Goal: Information Seeking & Learning: Learn about a topic

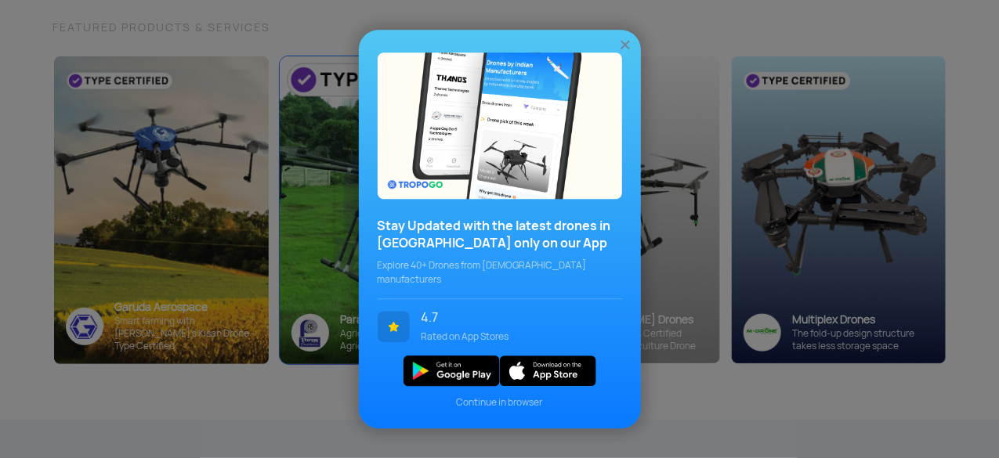
scroll to position [157, 0]
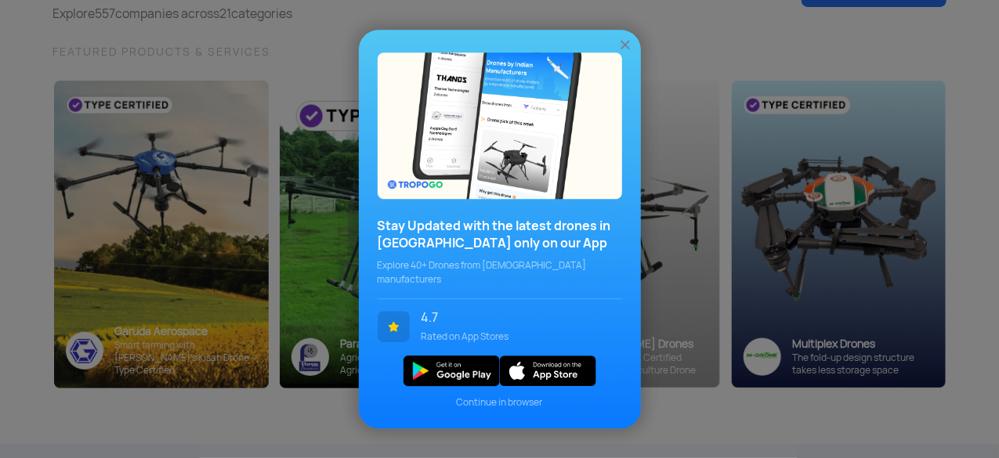
click at [627, 48] on img at bounding box center [625, 45] width 16 height 16
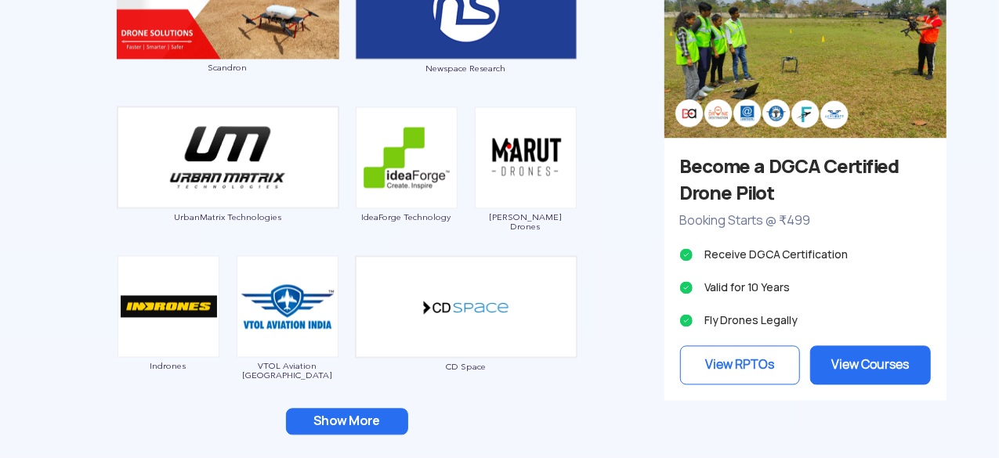
scroll to position [1488, 0]
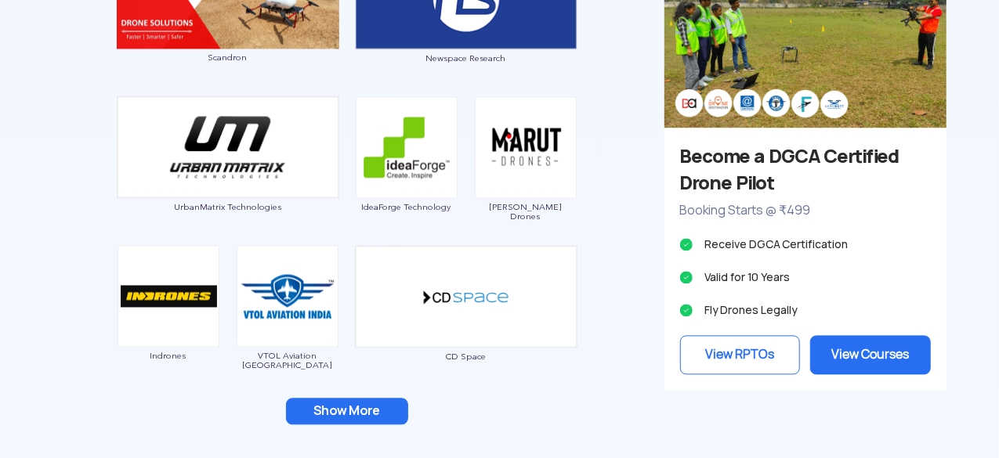
drag, startPoint x: 354, startPoint y: 410, endPoint x: 368, endPoint y: 399, distance: 17.9
click at [354, 410] on button "Show More" at bounding box center [347, 412] width 122 height 27
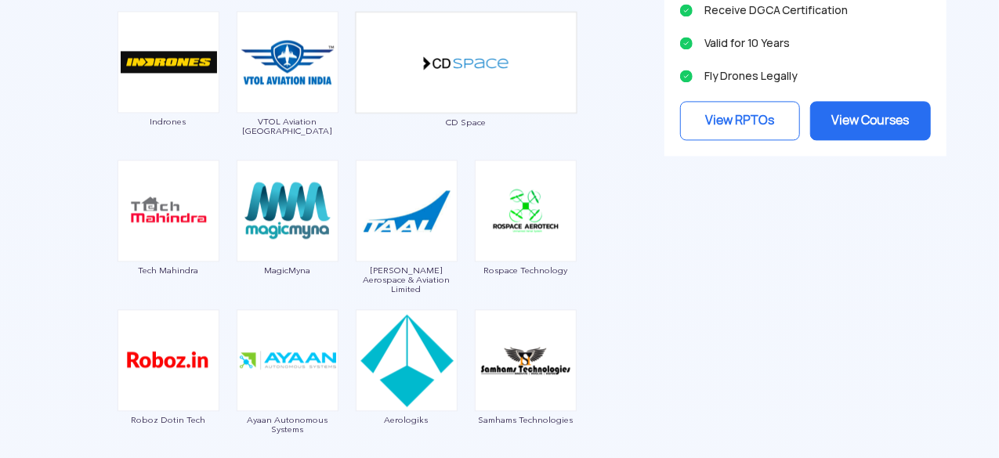
scroll to position [1802, 0]
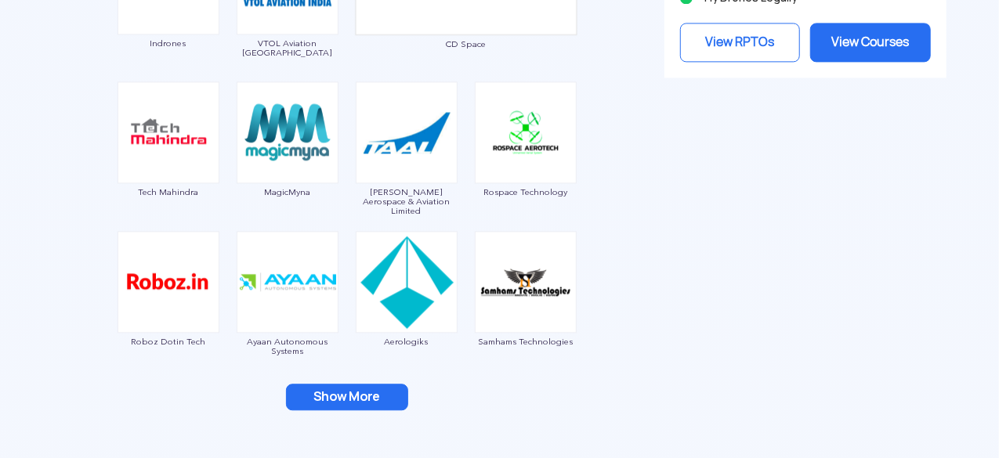
click at [382, 400] on button "Show More" at bounding box center [347, 397] width 122 height 27
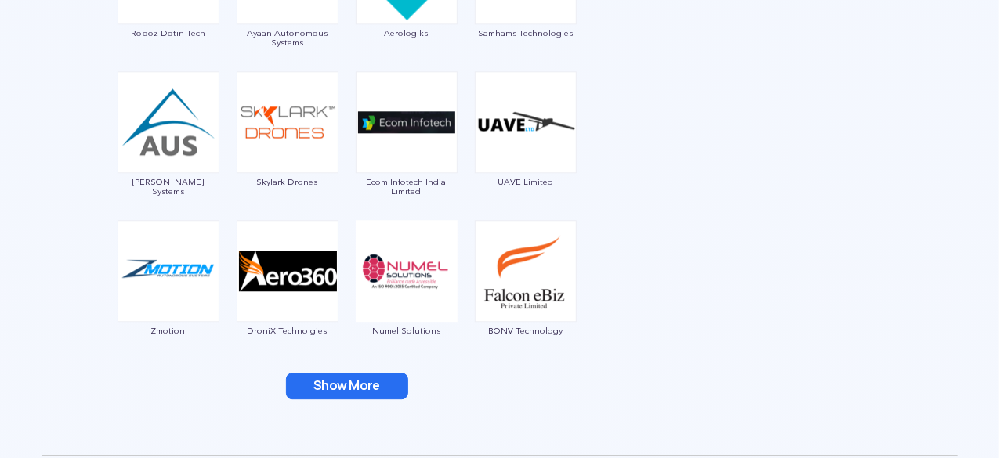
scroll to position [2115, 0]
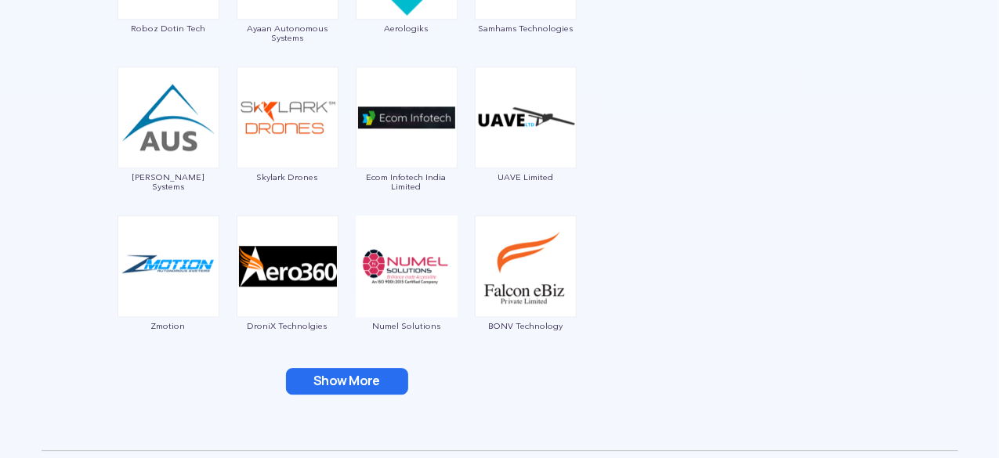
click at [363, 374] on button "Show More" at bounding box center [347, 381] width 122 height 27
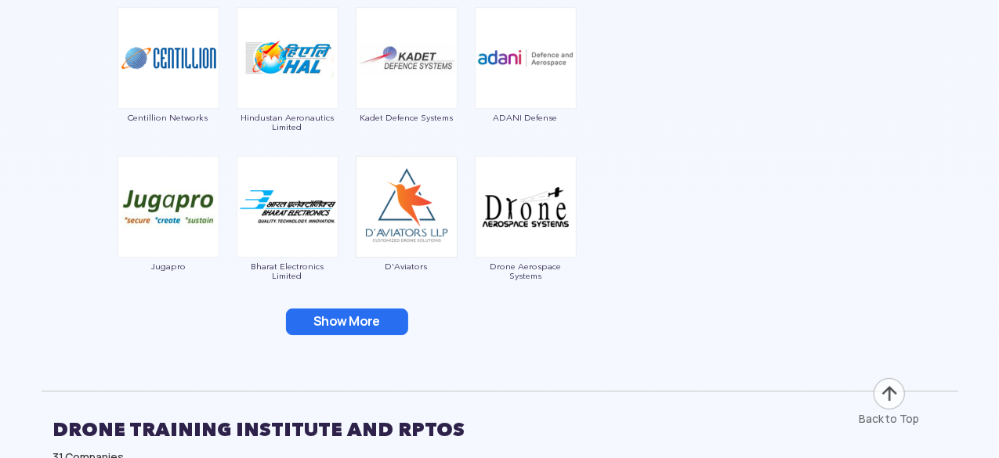
scroll to position [2507, 0]
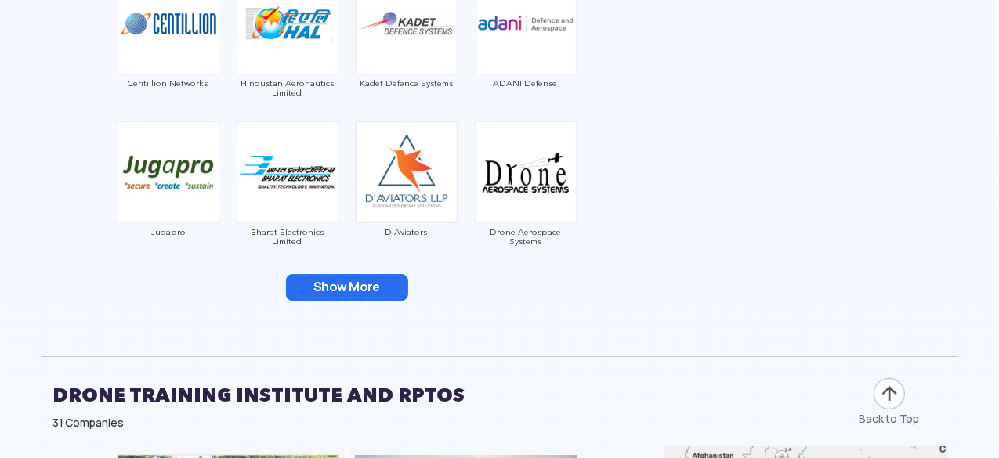
click at [321, 281] on button "Show More" at bounding box center [347, 287] width 122 height 27
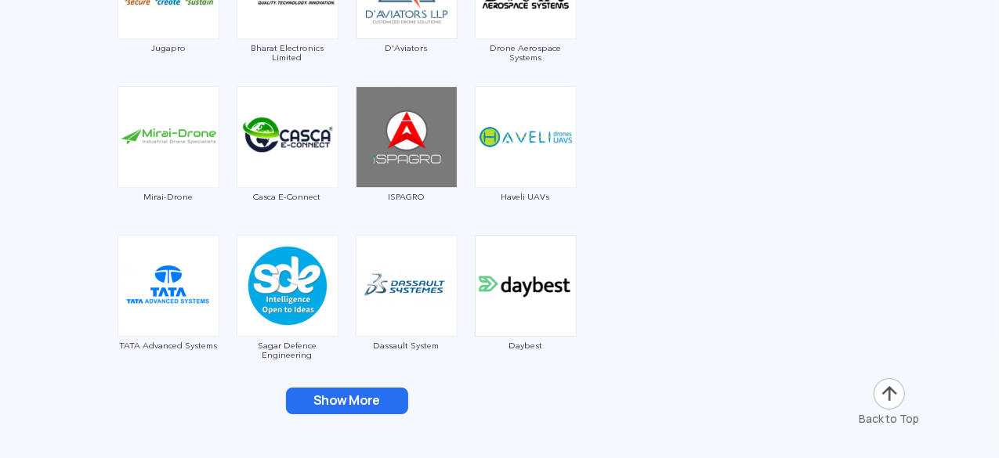
scroll to position [2742, 0]
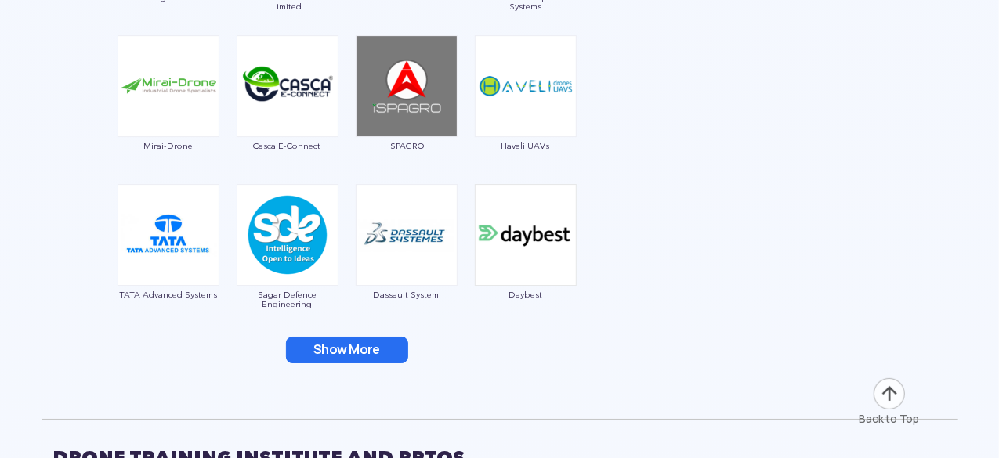
click at [363, 345] on button "Show More" at bounding box center [347, 350] width 122 height 27
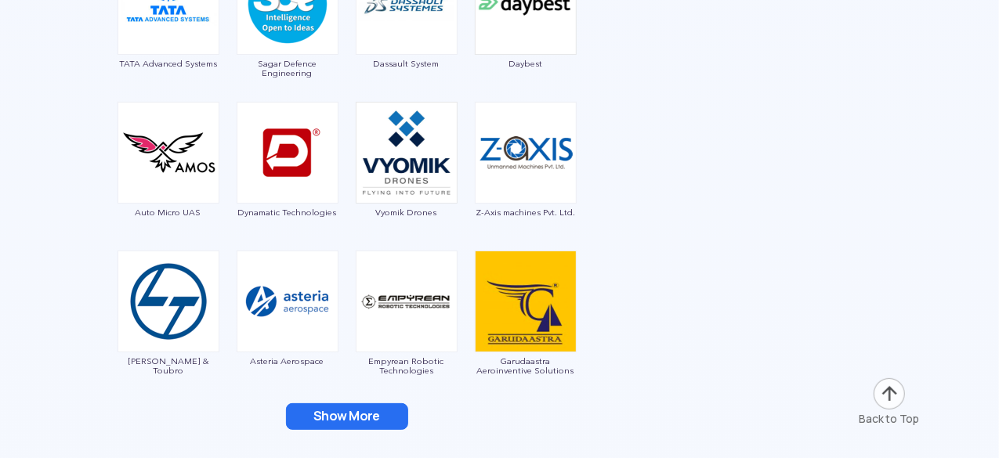
scroll to position [2977, 0]
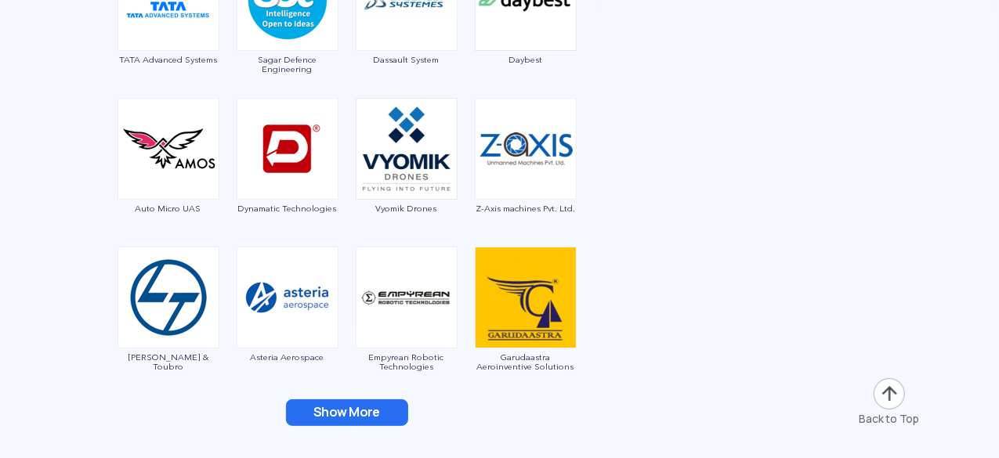
click at [368, 408] on button "Show More" at bounding box center [347, 413] width 122 height 27
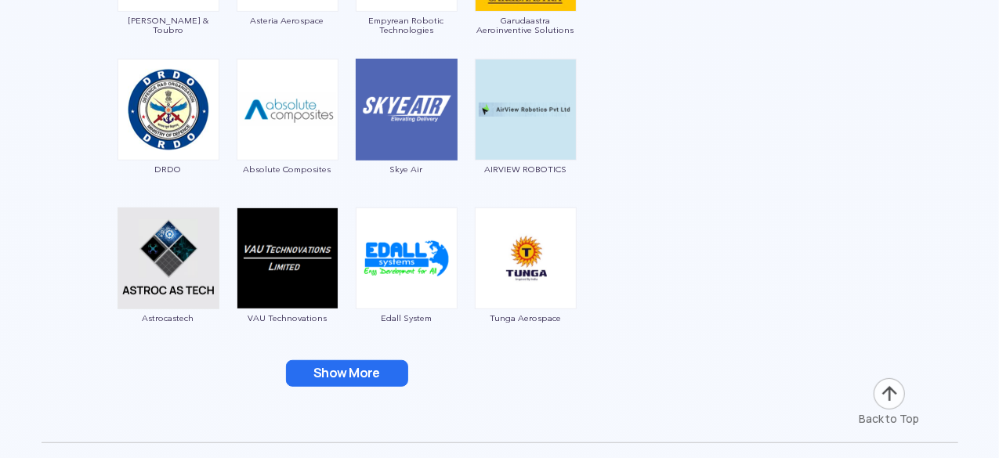
scroll to position [3369, 0]
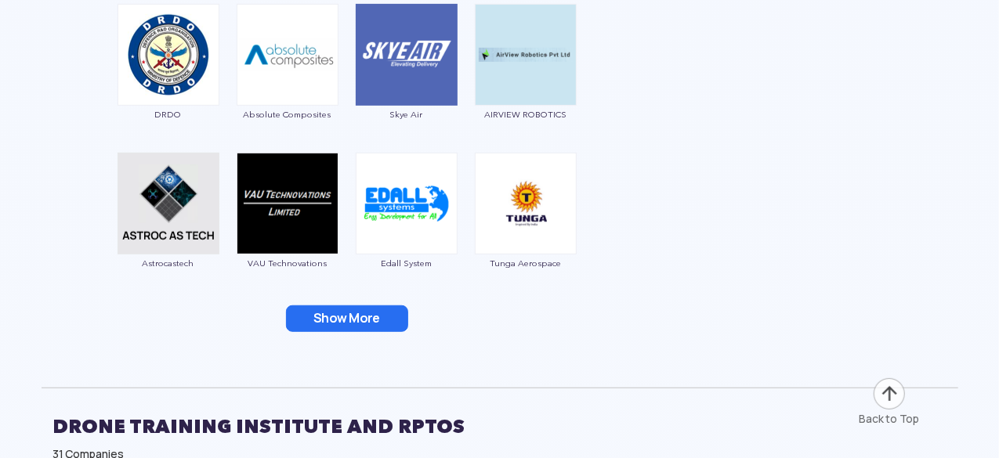
click at [389, 322] on button "Show More" at bounding box center [347, 319] width 122 height 27
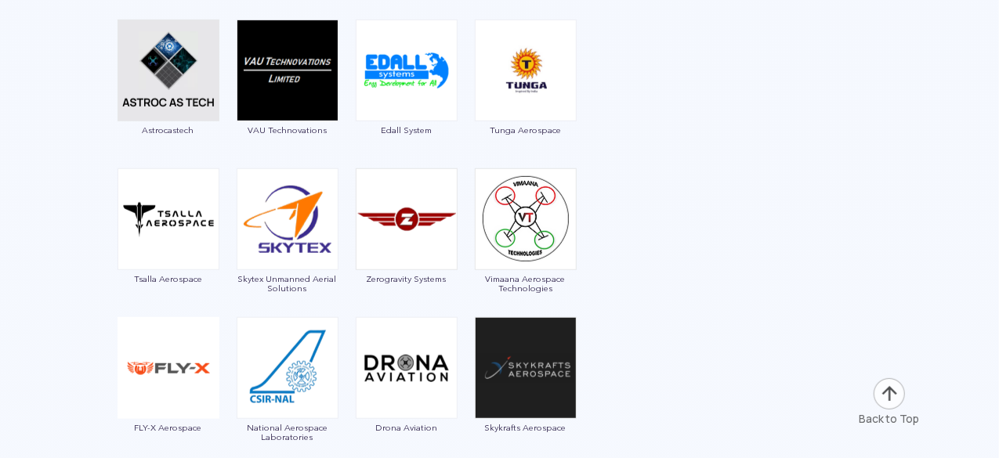
scroll to position [3604, 0]
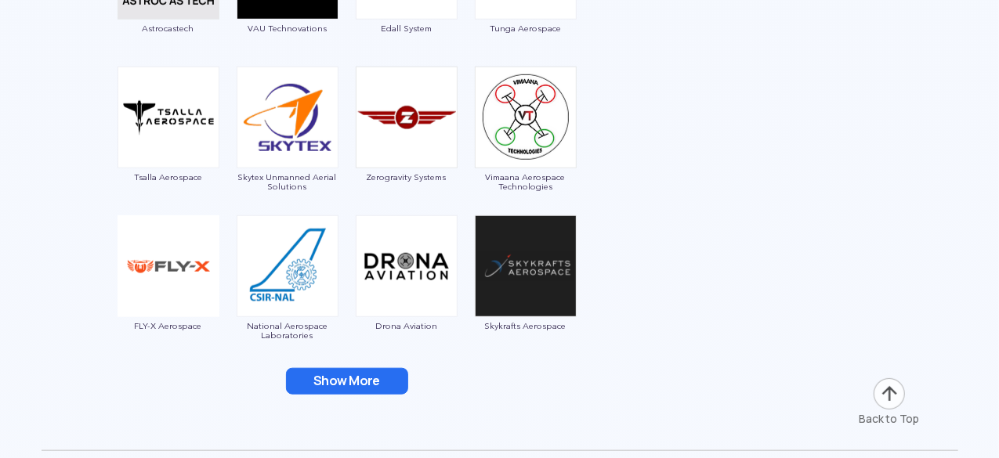
click at [358, 374] on button "Show More" at bounding box center [347, 381] width 122 height 27
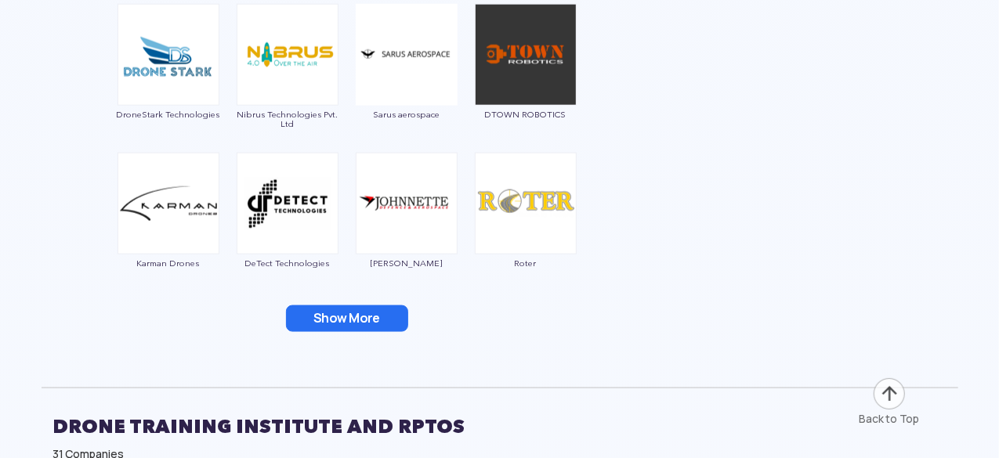
scroll to position [3995, 0]
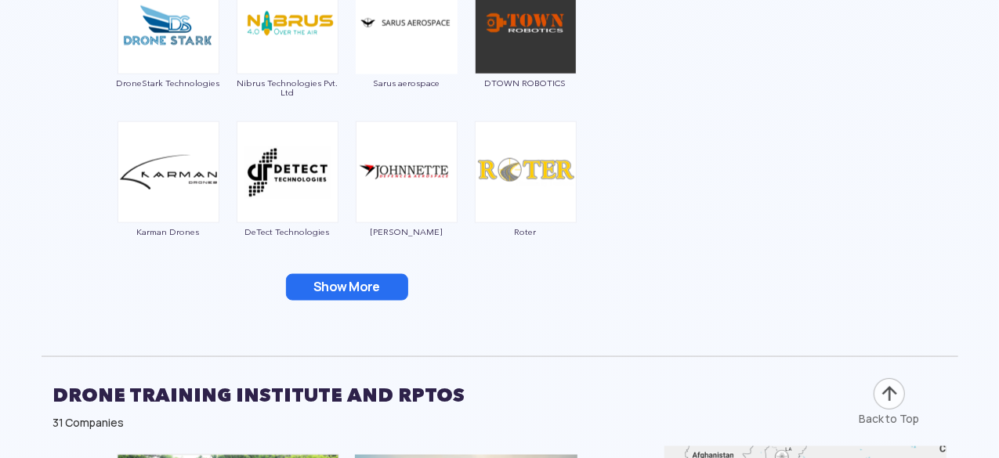
click at [332, 295] on button "Show More" at bounding box center [347, 287] width 122 height 27
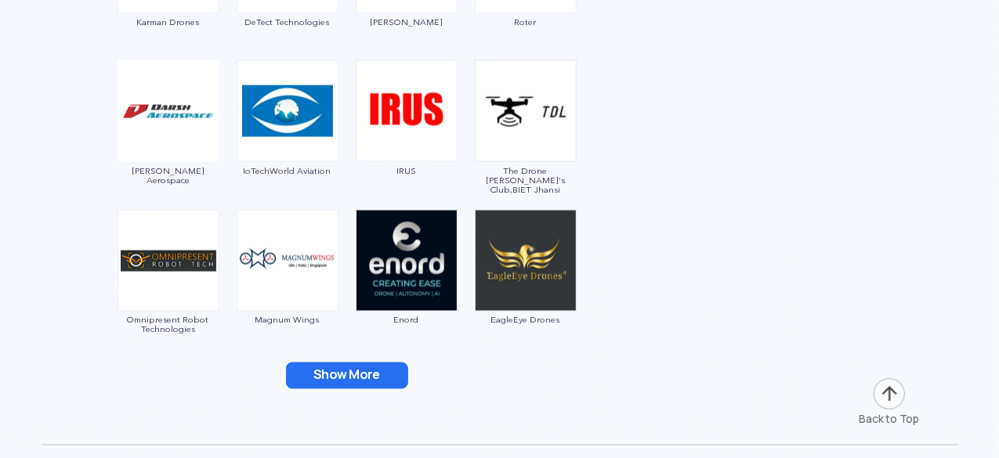
scroll to position [4230, 0]
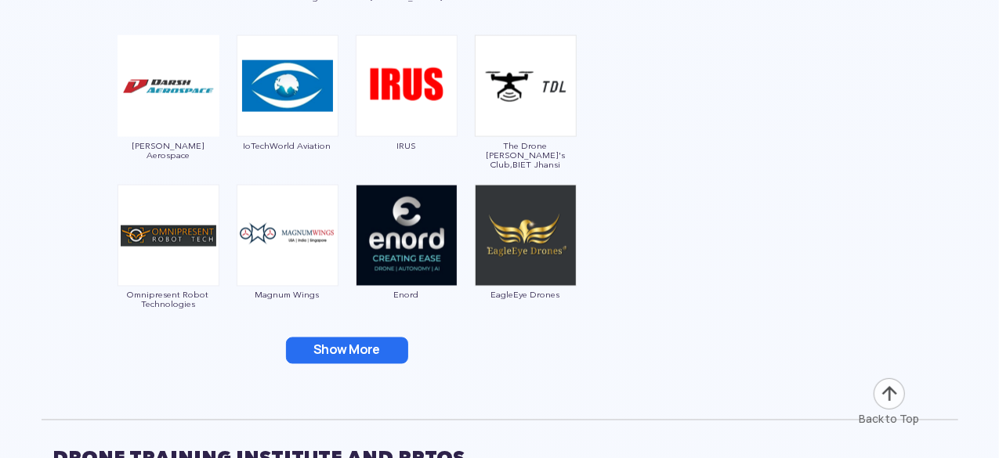
click at [318, 352] on button "Show More" at bounding box center [347, 351] width 122 height 27
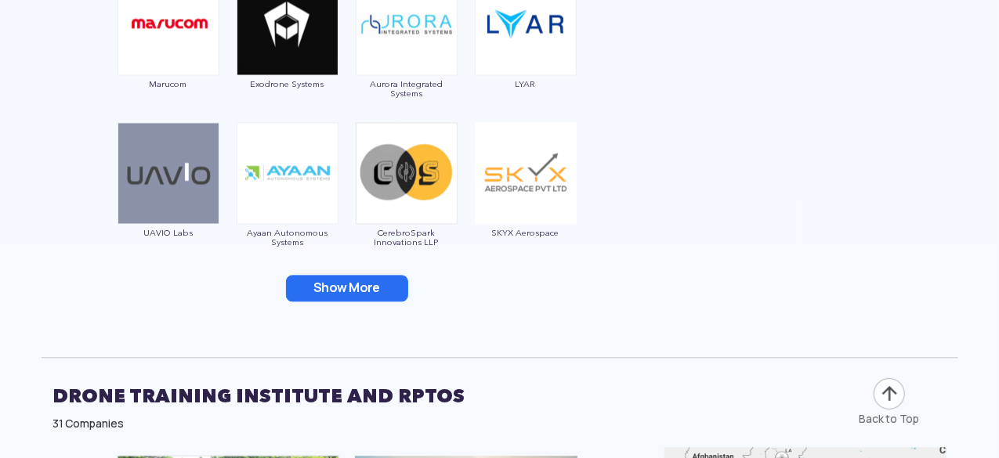
scroll to position [4622, 0]
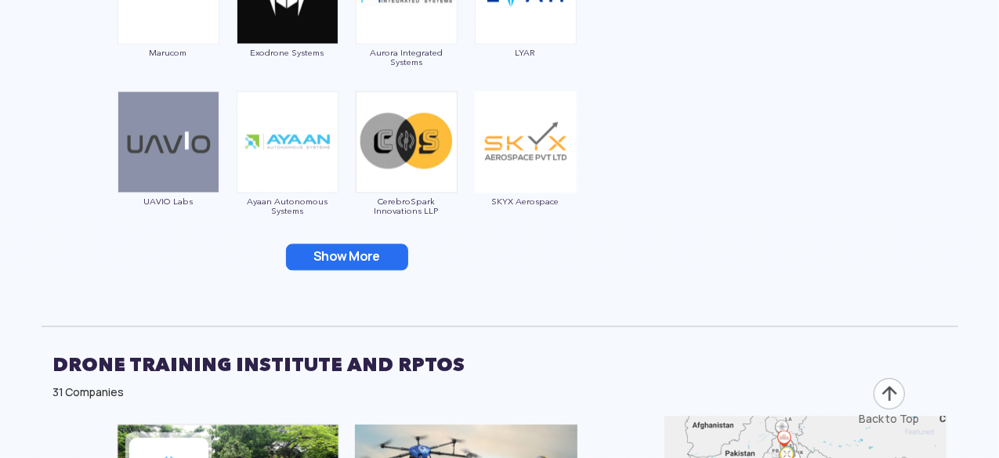
click at [317, 259] on button "Show More" at bounding box center [347, 257] width 122 height 27
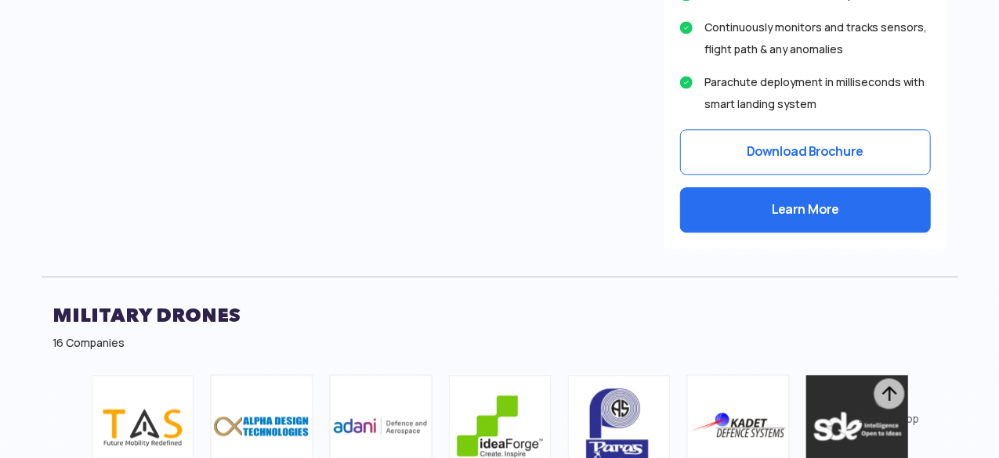
scroll to position [8069, 0]
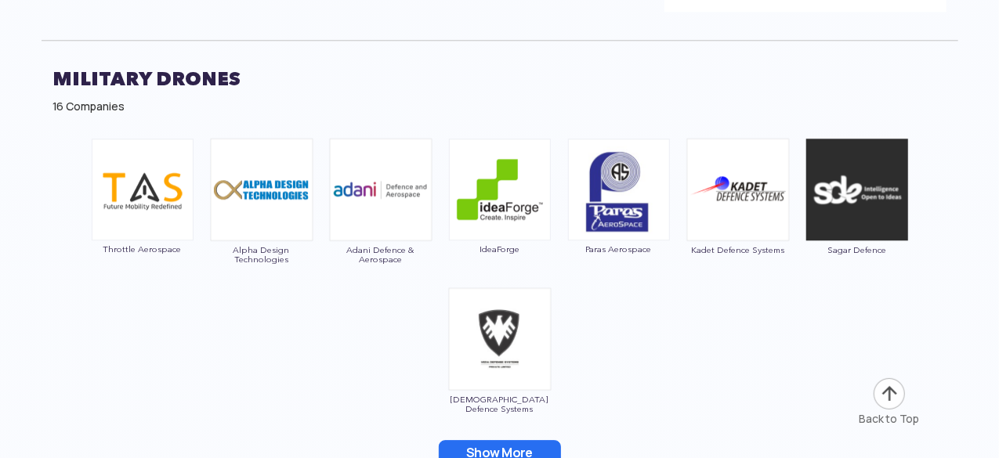
click at [517, 440] on button "Show More" at bounding box center [500, 453] width 122 height 27
